Goal: Information Seeking & Learning: Understand process/instructions

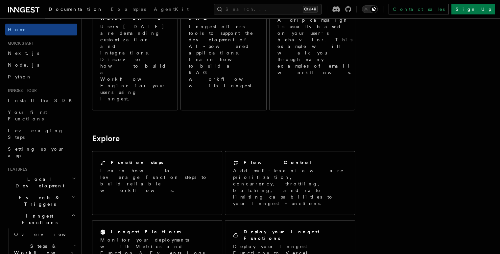
scroll to position [419, 0]
click at [47, 61] on link "Node.js" at bounding box center [41, 65] width 72 height 12
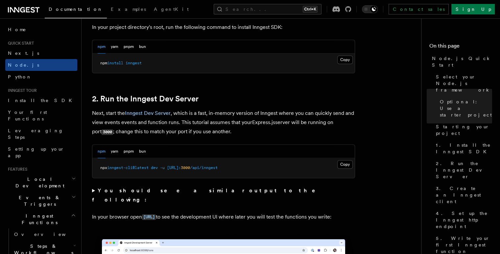
scroll to position [447, 0]
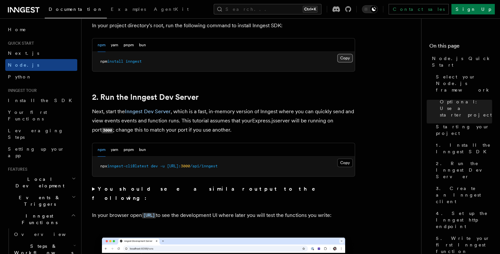
click at [347, 58] on button "Copy Copied" at bounding box center [344, 58] width 15 height 9
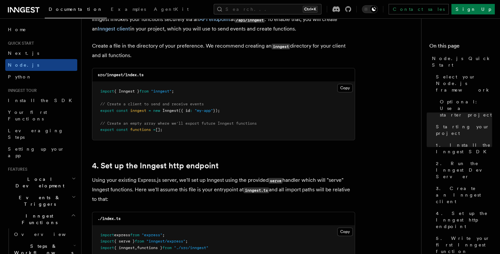
scroll to position [866, 0]
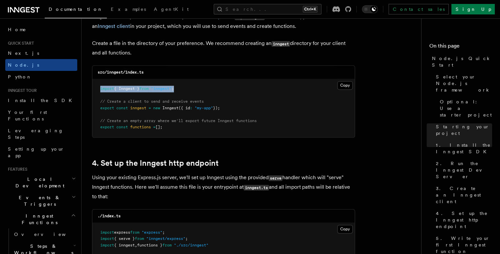
drag, startPoint x: 189, startPoint y: 90, endPoint x: 97, endPoint y: 88, distance: 92.3
click at [97, 88] on pre "import { Inngest } from "inngest" ; // Create a client to send and receive even…" at bounding box center [223, 108] width 262 height 58
click at [262, 98] on pre "import { Inngest } from "inngest" ; // Create a client to send and receive even…" at bounding box center [223, 108] width 262 height 58
click at [344, 83] on button "Copy Copied" at bounding box center [344, 85] width 15 height 9
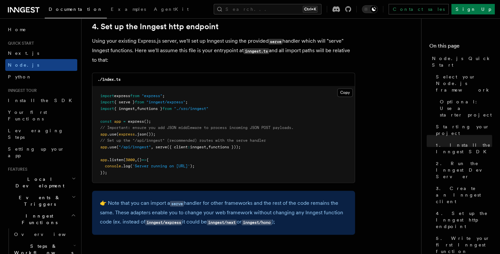
scroll to position [1019, 0]
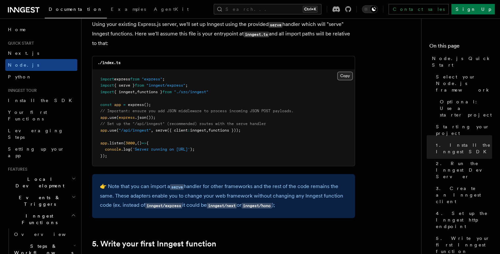
click at [350, 75] on button "Copy Copied" at bounding box center [344, 76] width 15 height 9
drag, startPoint x: 99, startPoint y: 93, endPoint x: 216, endPoint y: 96, distance: 118.0
click at [216, 96] on pre "import express from "express" ; import { serve } from "inngest/express" ; impor…" at bounding box center [223, 118] width 262 height 97
copy code "import { inngest , functions } from "./src/inngest""
drag, startPoint x: 99, startPoint y: 132, endPoint x: 254, endPoint y: 131, distance: 155.1
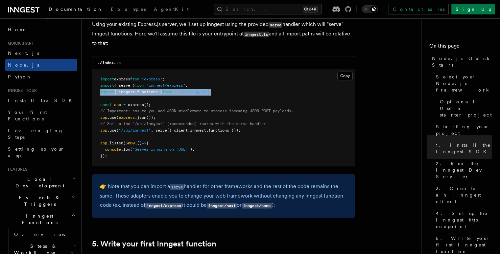
click at [254, 131] on pre "import express from "express" ; import { serve } from "inngest/express" ; impor…" at bounding box center [223, 118] width 262 height 97
copy span "app .use ( "/api/inngest" , serve ({ client : inngest , functions }));"
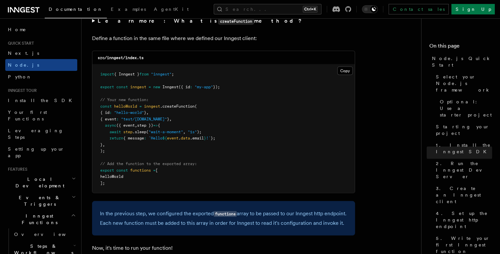
scroll to position [1300, 0]
